Goal: Information Seeking & Learning: Check status

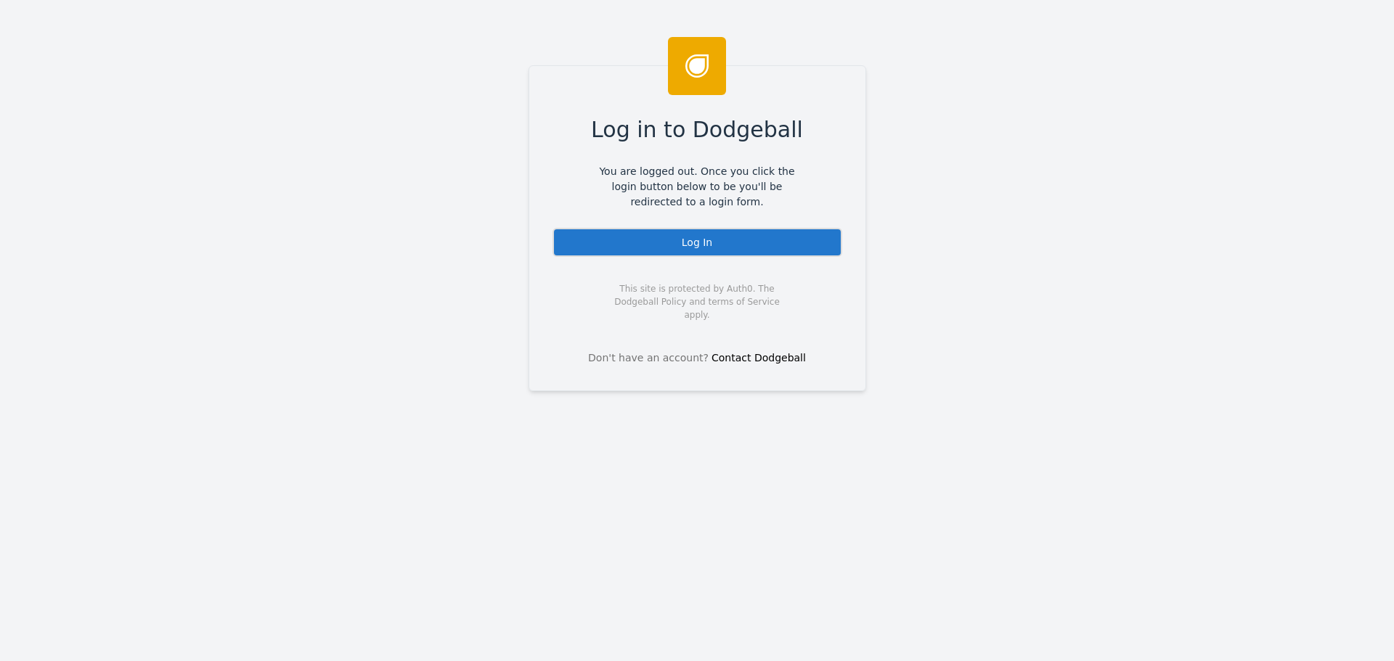
click at [670, 249] on div "Log In" at bounding box center [697, 242] width 290 height 29
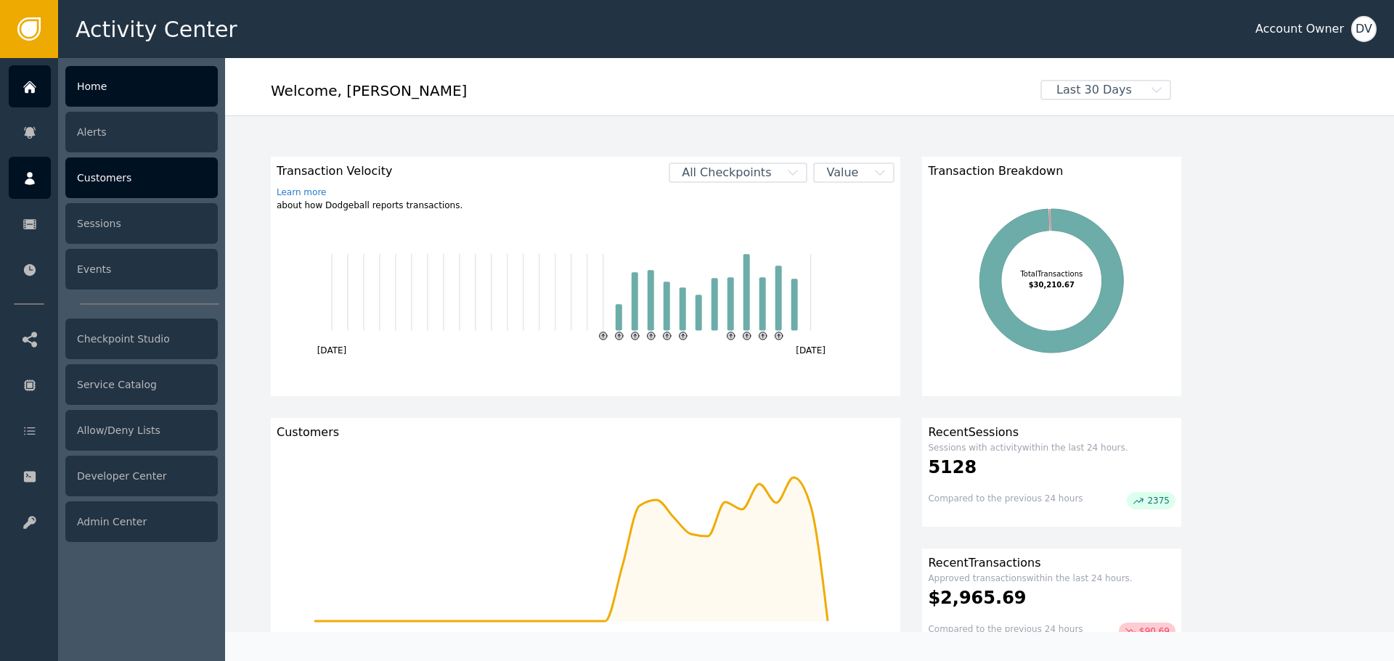
click at [121, 188] on div "Customers" at bounding box center [141, 178] width 152 height 41
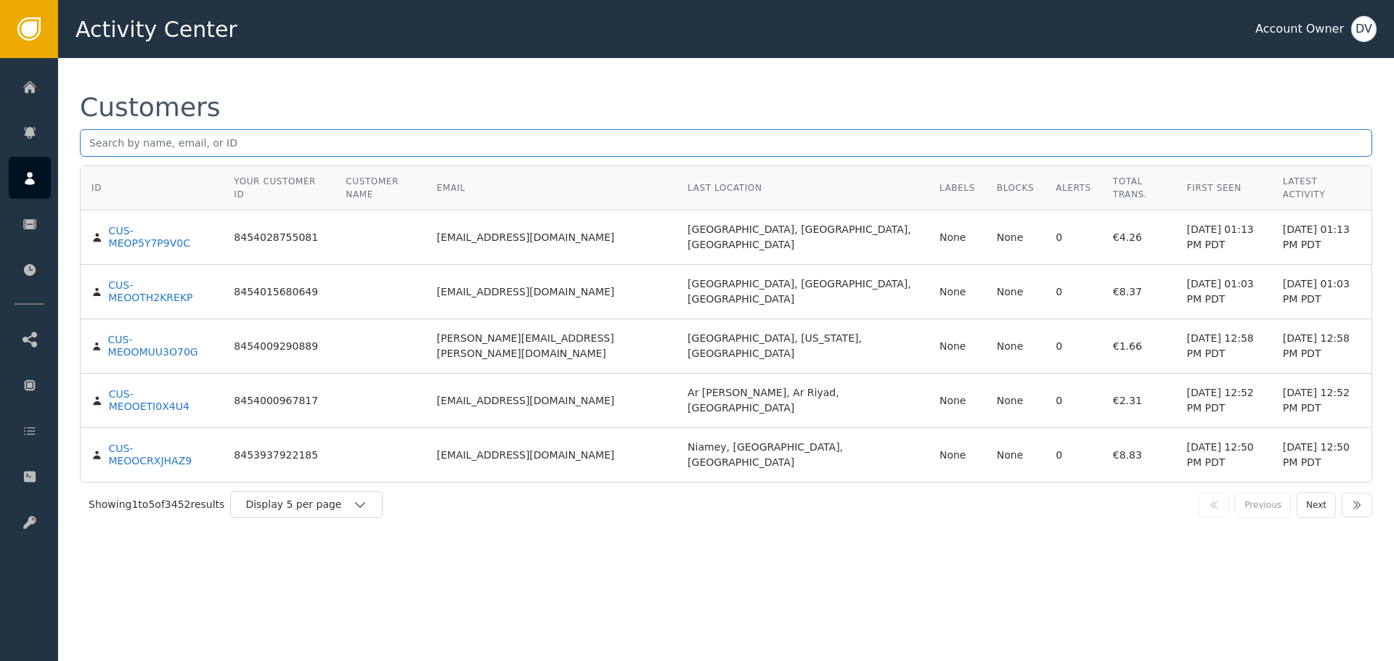
click at [277, 135] on input "text" at bounding box center [726, 143] width 1292 height 28
paste input "[EMAIL_ADDRESS][DOMAIN_NAME]"
type input "[EMAIL_ADDRESS][DOMAIN_NAME]"
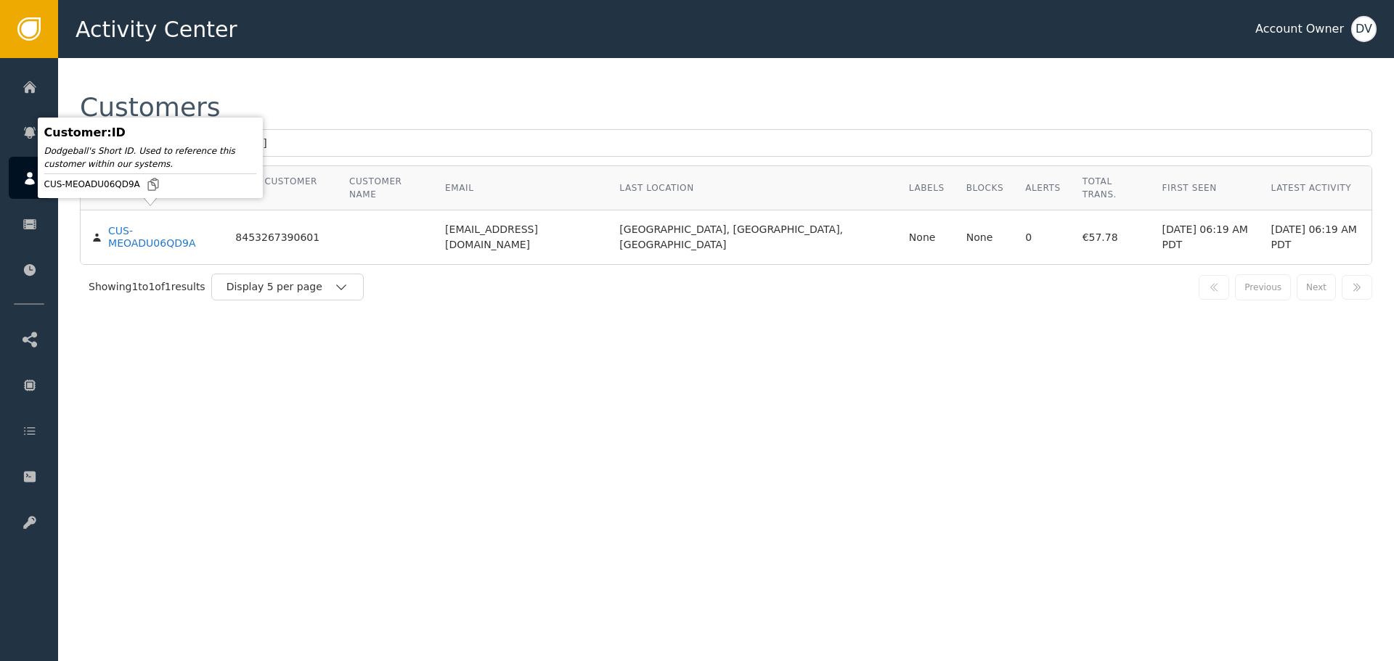
click at [154, 58] on body "Activity Center Account Owner DV Home Alerts Customers Sessions Events Checkpoi…" at bounding box center [697, 29] width 1394 height 58
click at [152, 225] on div "CUS-MEOADU06QD9A" at bounding box center [160, 237] width 105 height 25
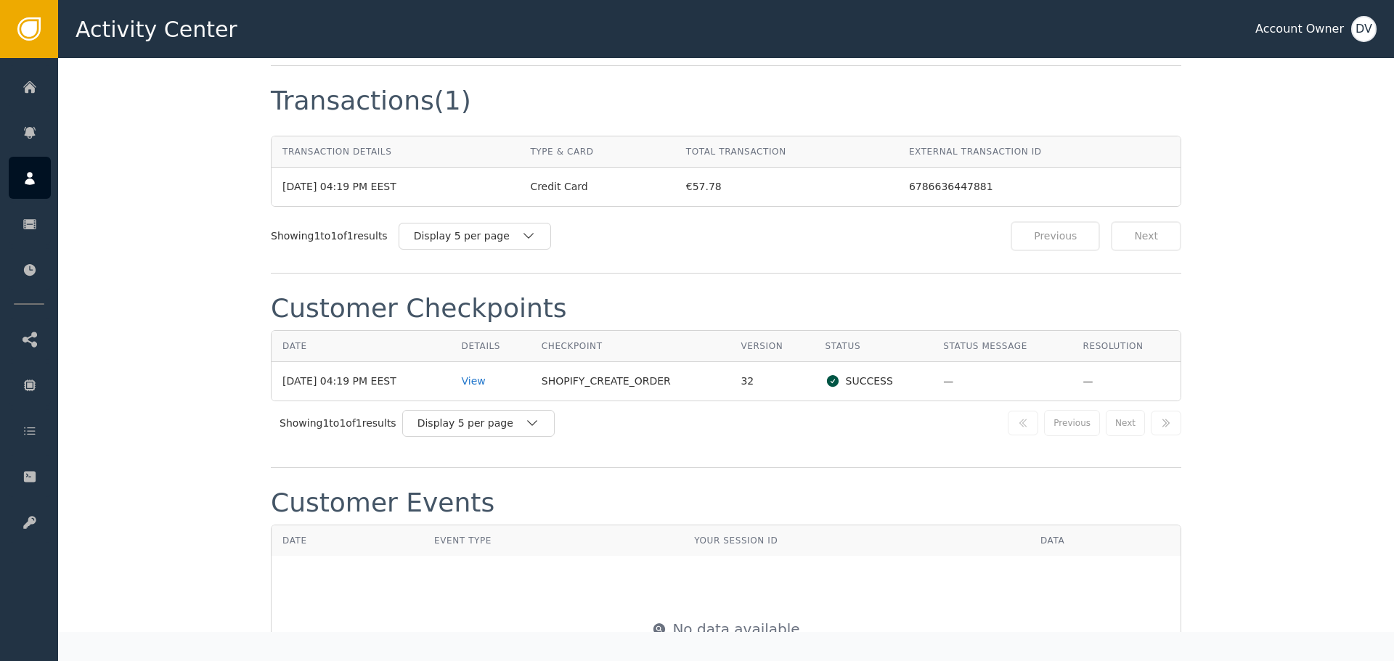
scroll to position [1379, 0]
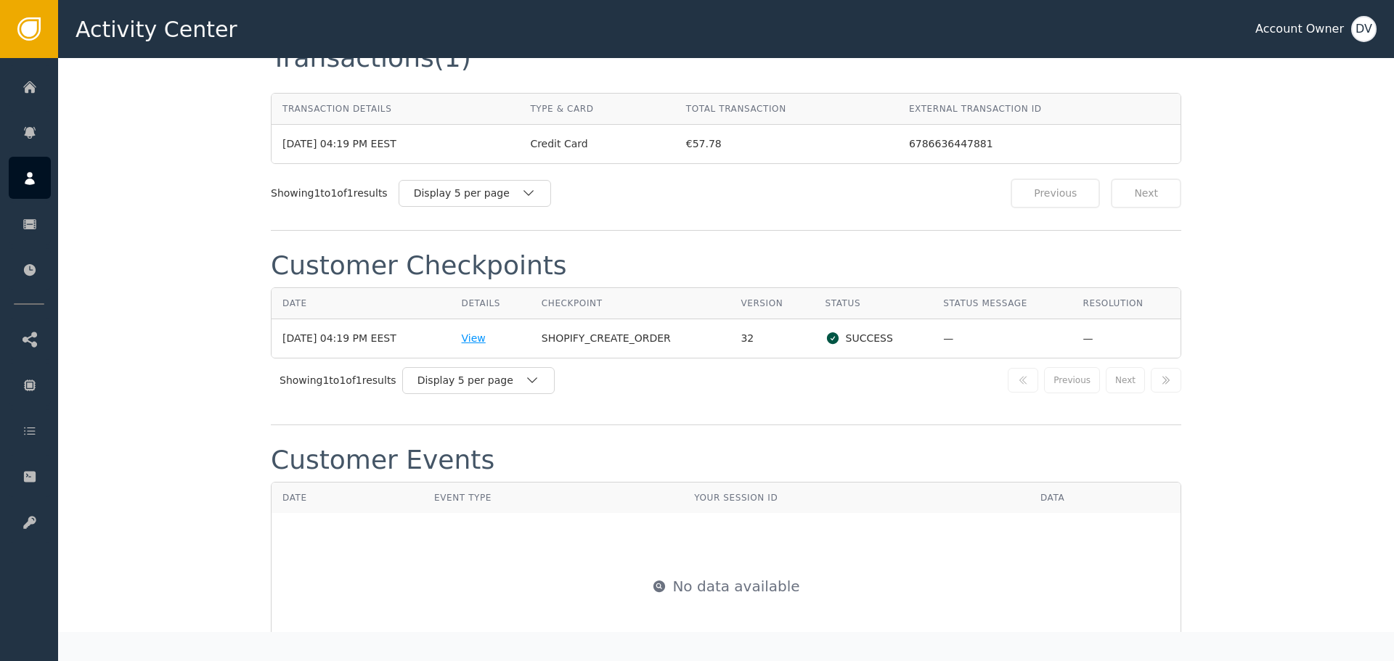
click at [491, 331] on div "View" at bounding box center [491, 338] width 58 height 15
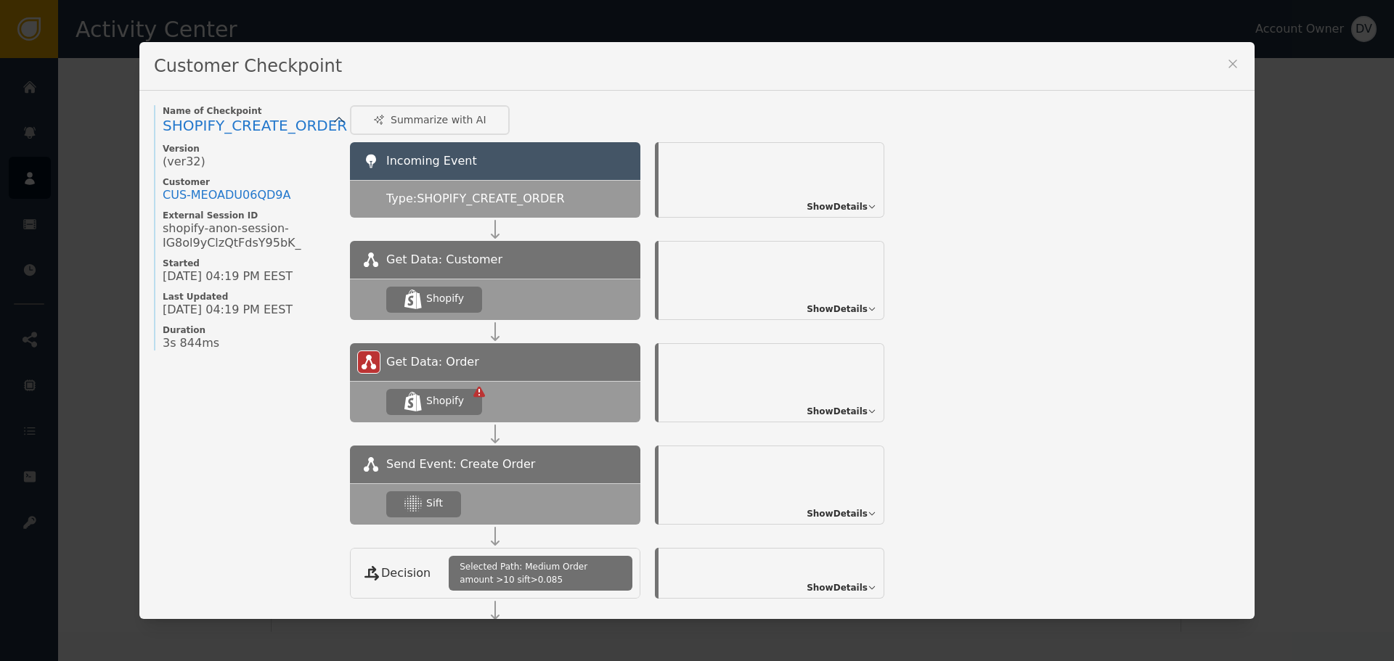
click at [814, 408] on span "Show Details" at bounding box center [836, 411] width 61 height 13
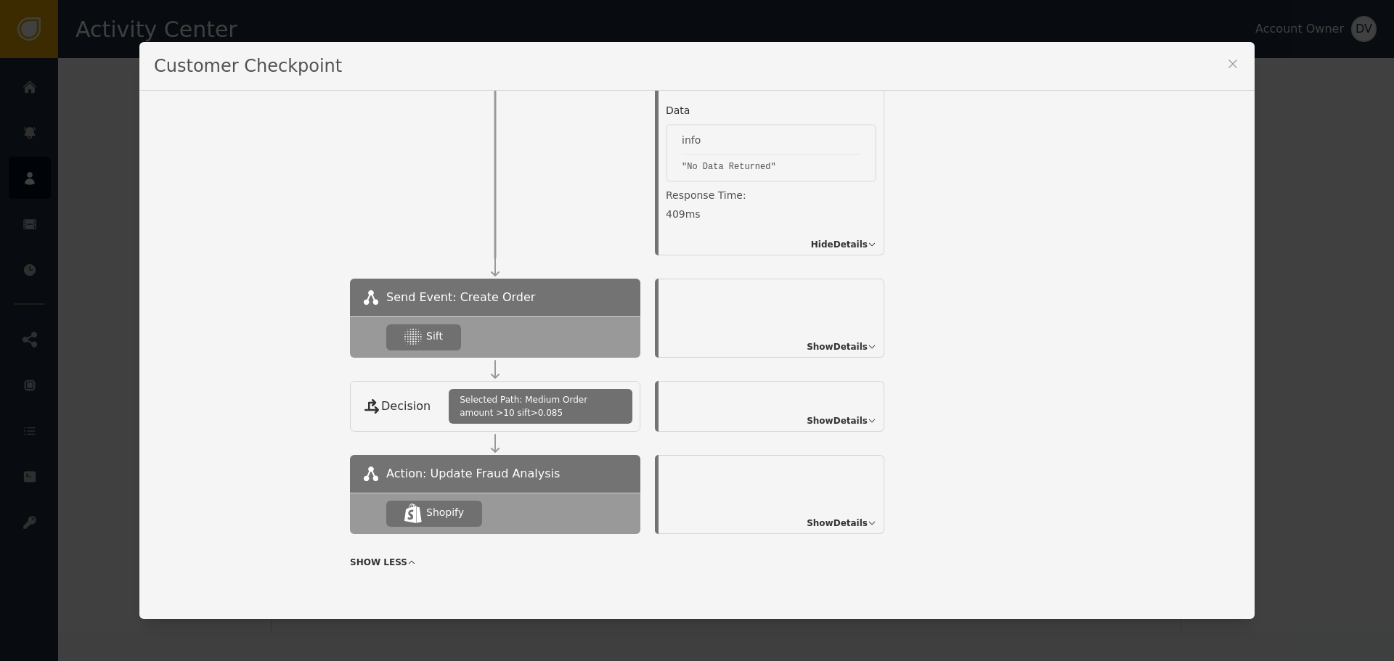
scroll to position [363, 0]
click at [853, 348] on span "Show Details" at bounding box center [836, 346] width 61 height 13
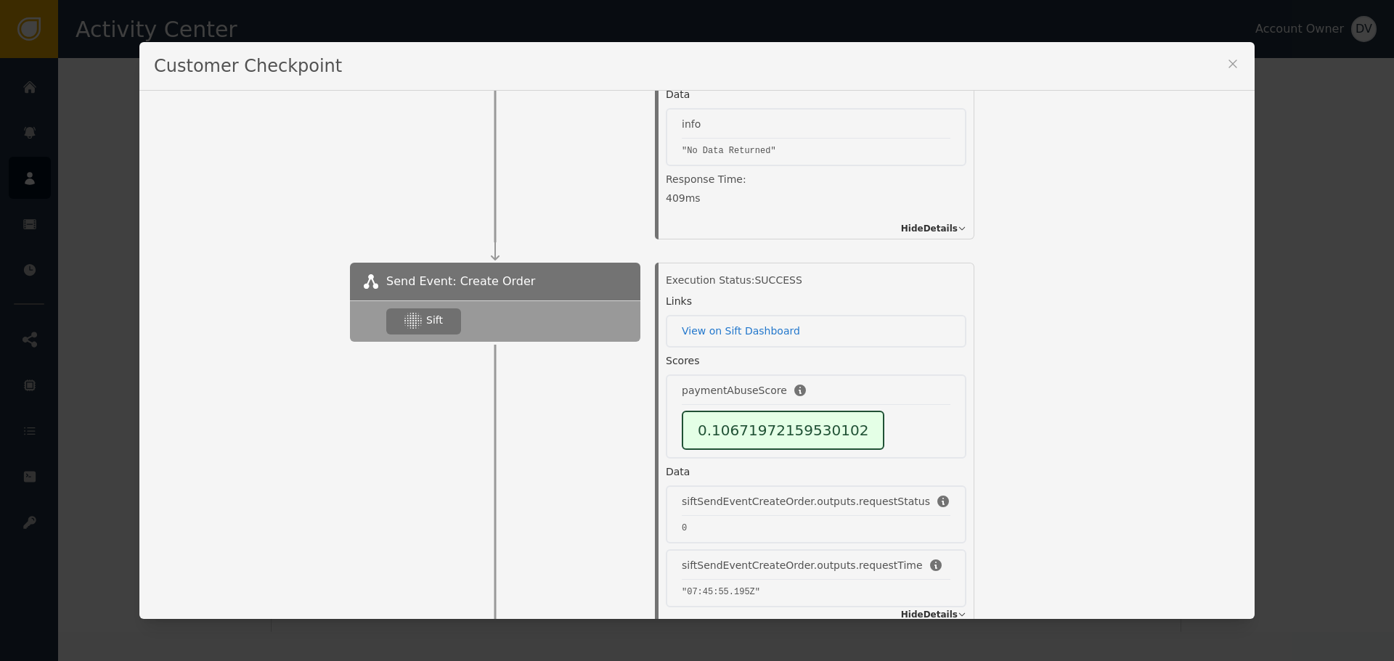
click at [1226, 66] on icon at bounding box center [1232, 64] width 15 height 15
